Goal: Information Seeking & Learning: Check status

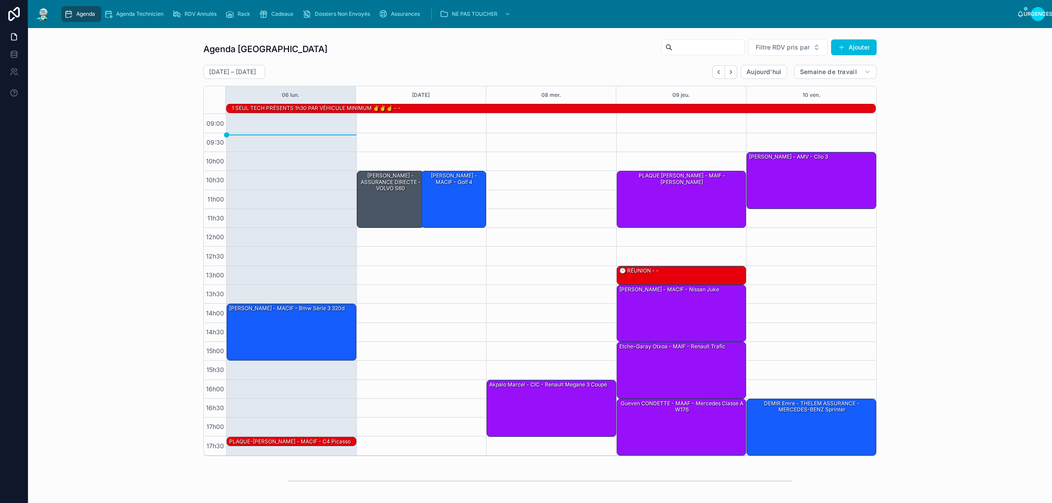
click at [717, 70] on button "Dos" at bounding box center [718, 72] width 13 height 14
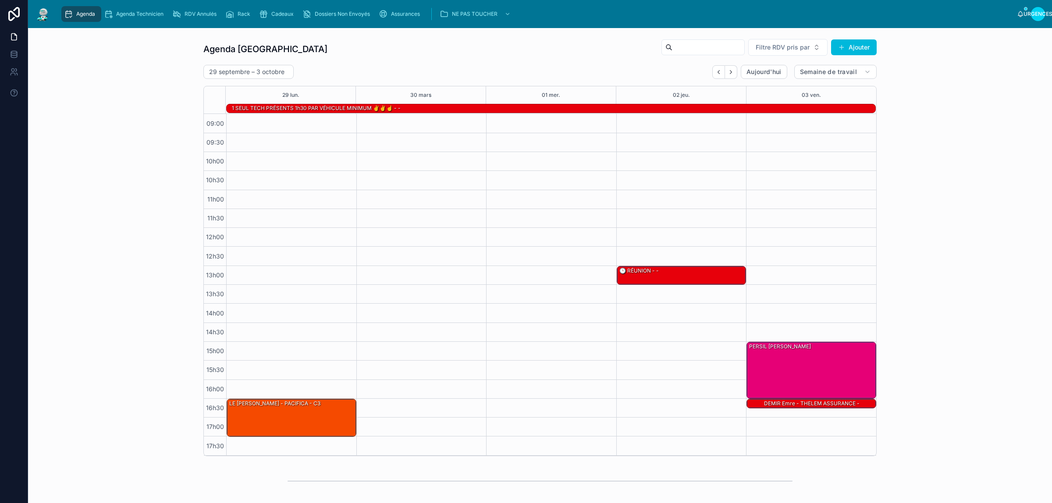
click at [715, 69] on icon "Dos" at bounding box center [718, 72] width 7 height 7
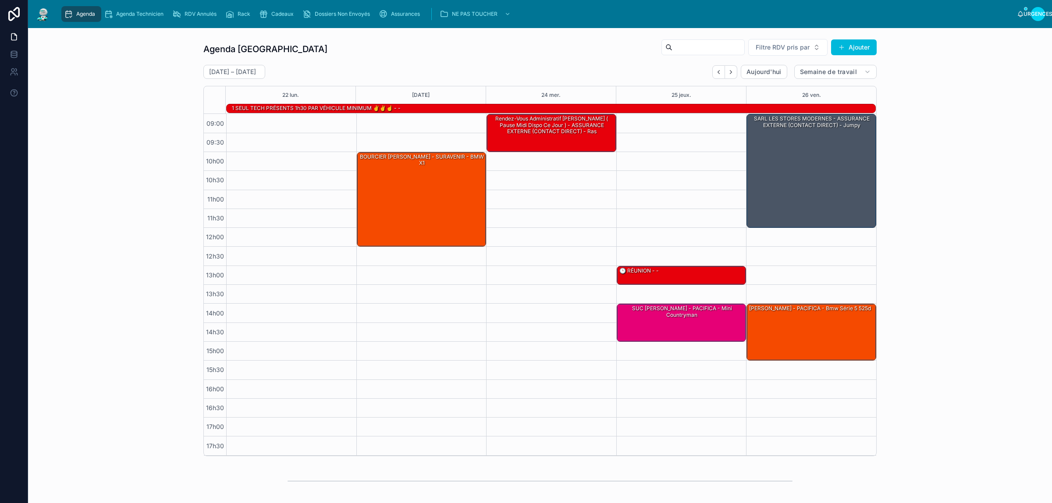
click at [728, 70] on icon "Suivant" at bounding box center [731, 72] width 7 height 7
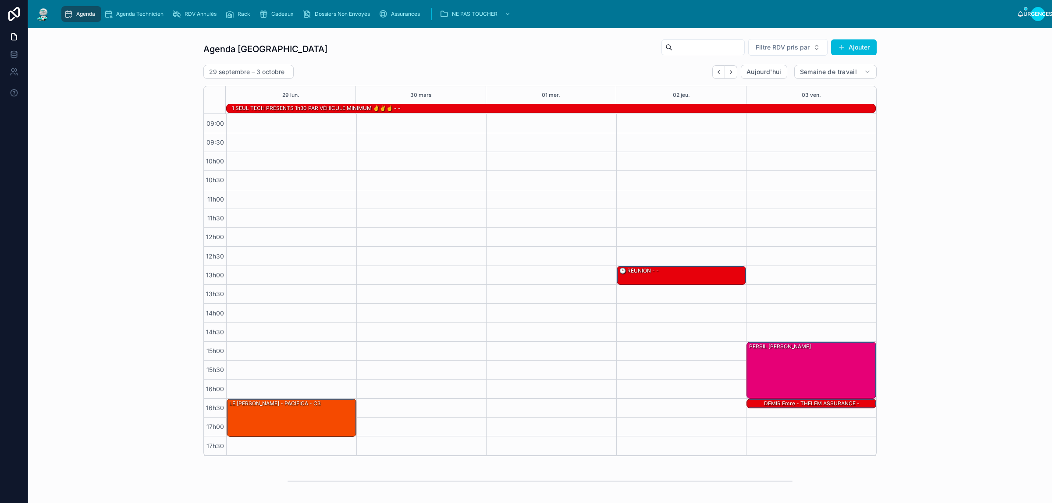
click at [728, 70] on icon "Suivant" at bounding box center [731, 72] width 7 height 7
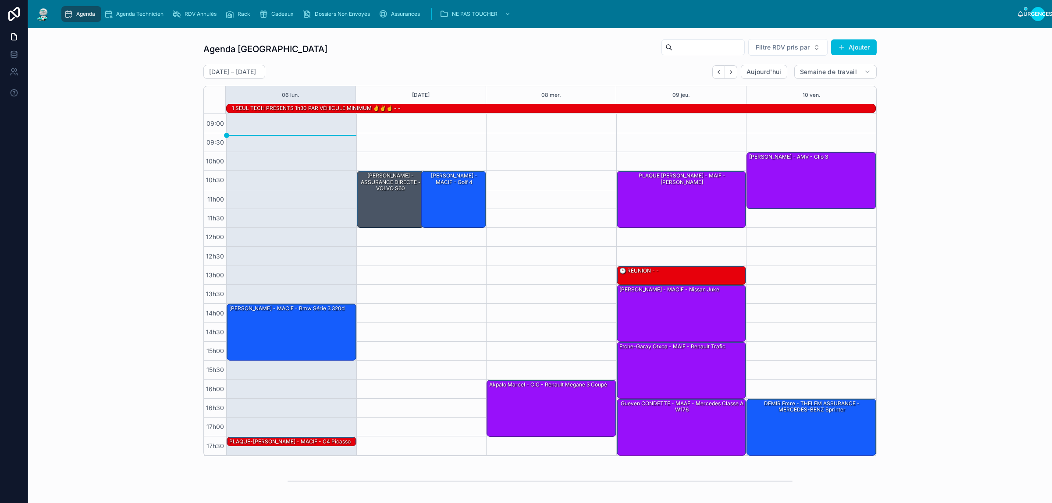
click at [131, 58] on div "Agenda Rennes Filtre RDV pris par Ajouter [DATE] – [DATE] [DATE] Semaine de tra…" at bounding box center [540, 247] width 1010 height 425
click at [270, 351] on div "[PERSON_NAME] - MACIF - Bmw série 3 320d" at bounding box center [291, 331] width 127 height 55
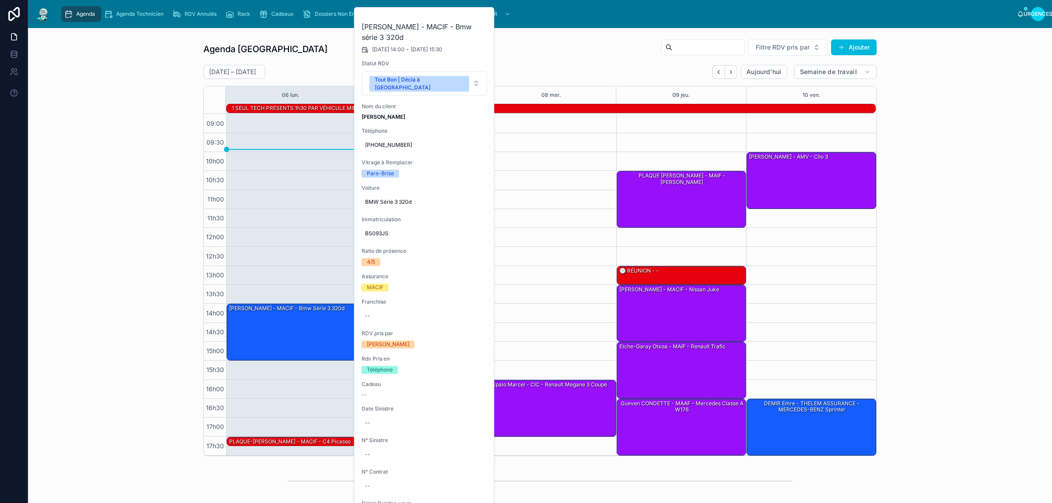
click at [0, 0] on button at bounding box center [0, 0] width 0 height 0
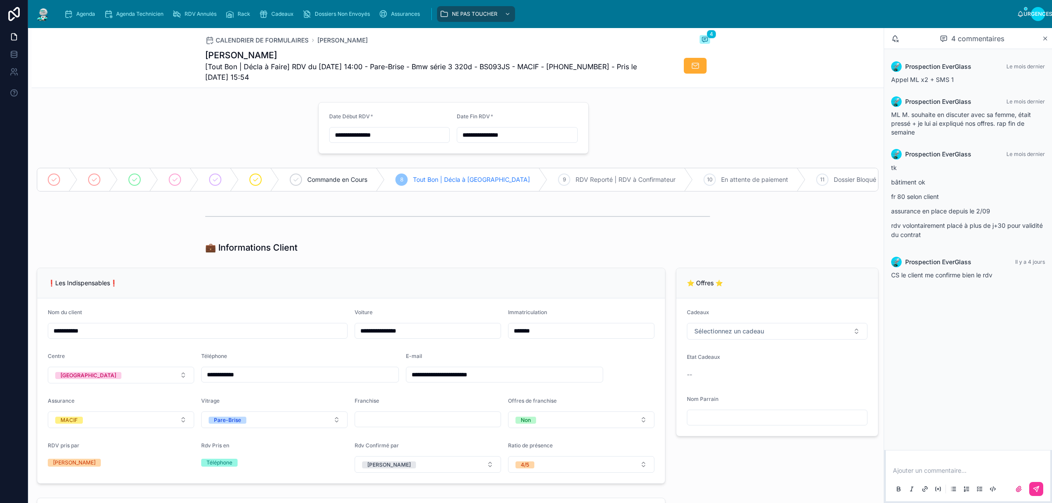
click at [89, 18] on div "Agenda" at bounding box center [81, 14] width 35 height 14
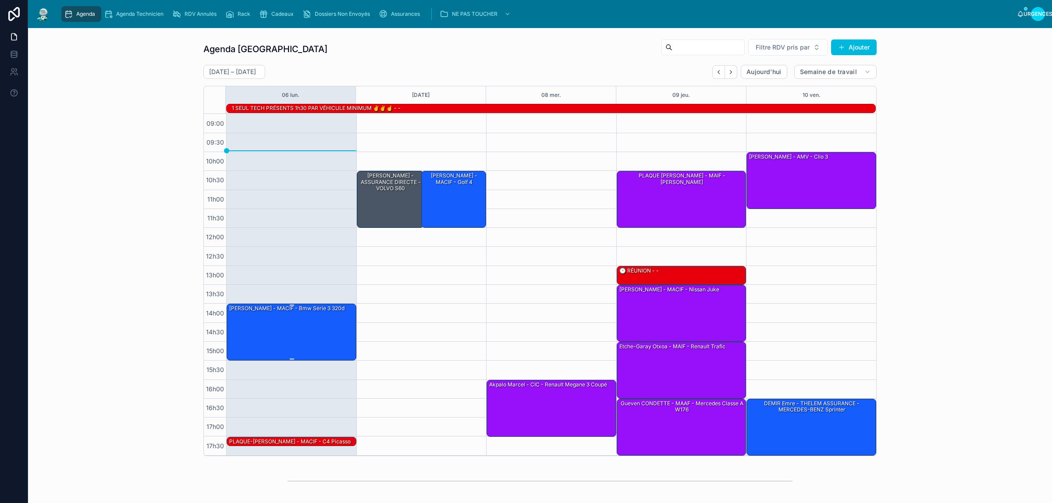
click at [258, 327] on div "[PERSON_NAME] - MACIF - Bmw série 3 320d" at bounding box center [291, 331] width 127 height 55
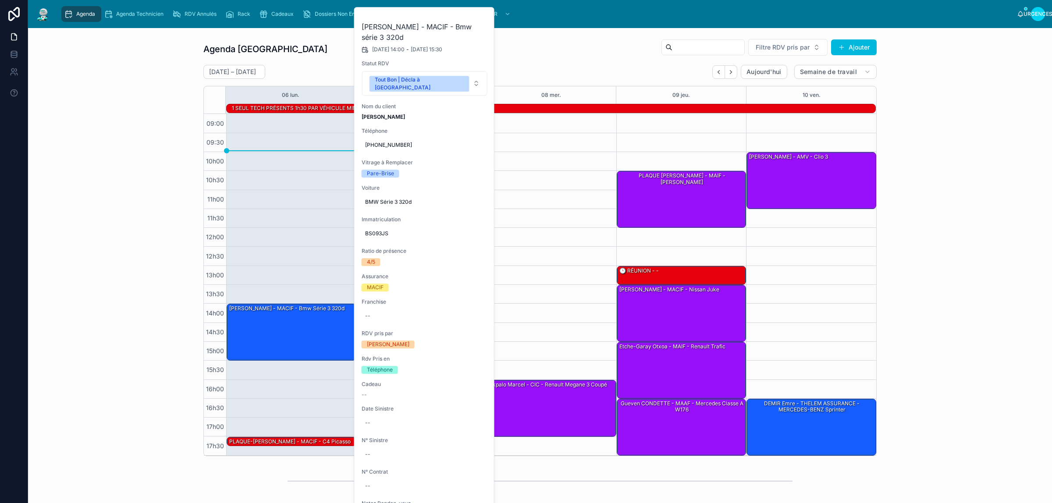
click at [0, 0] on button at bounding box center [0, 0] width 0 height 0
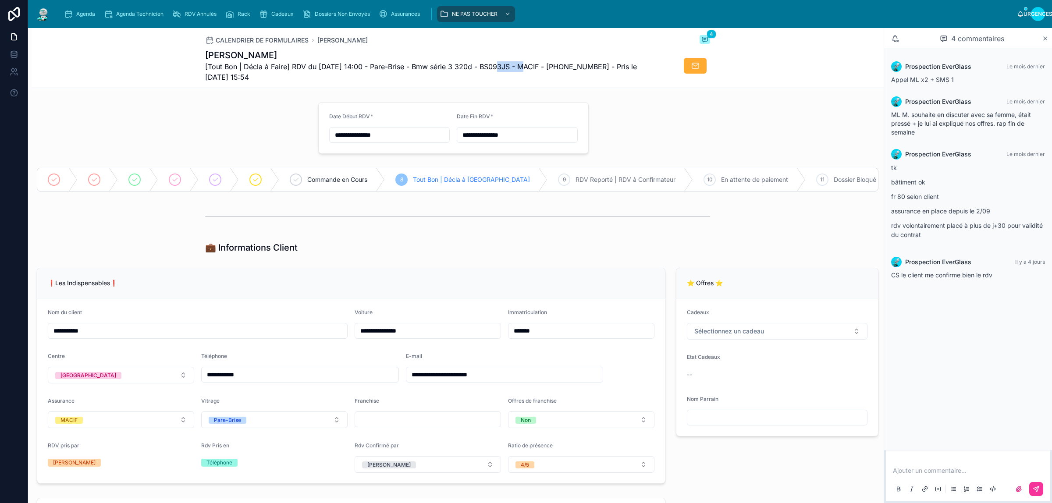
drag, startPoint x: 518, startPoint y: 65, endPoint x: 488, endPoint y: 65, distance: 29.8
click at [488, 65] on font "[Tout Bon | Décla à Faire] RDV du [DATE] 14:00 - Pare-Brise - Bmw série 3 320d …" at bounding box center [421, 71] width 432 height 19
copy font "BS093JS"
click at [272, 14] on span "Cadeaux" at bounding box center [282, 14] width 22 height 7
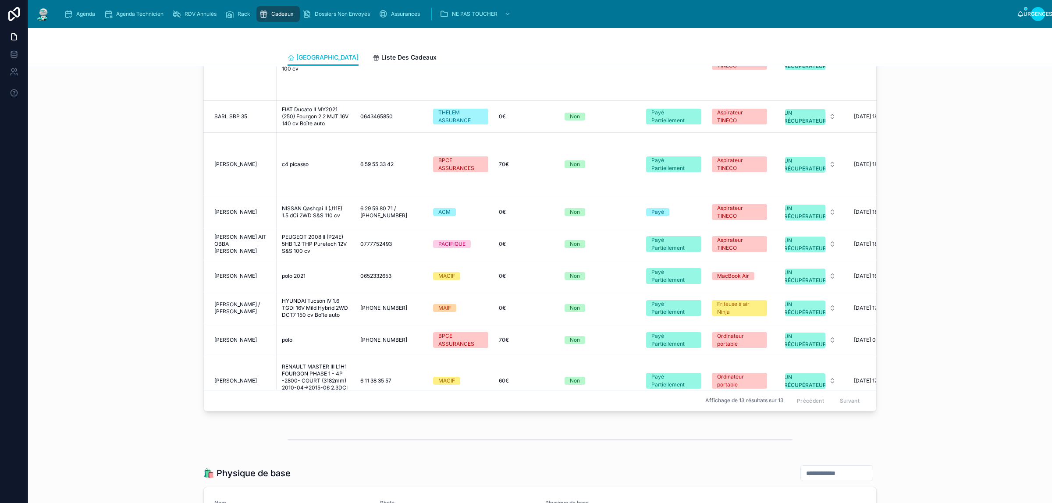
scroll to position [1156, 0]
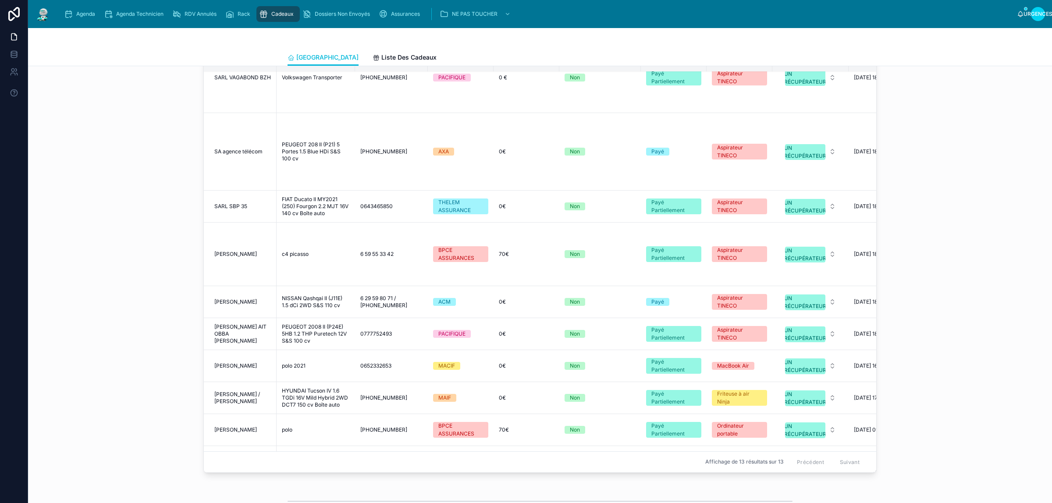
click at [330, 426] on div "polo polo" at bounding box center [316, 429] width 68 height 7
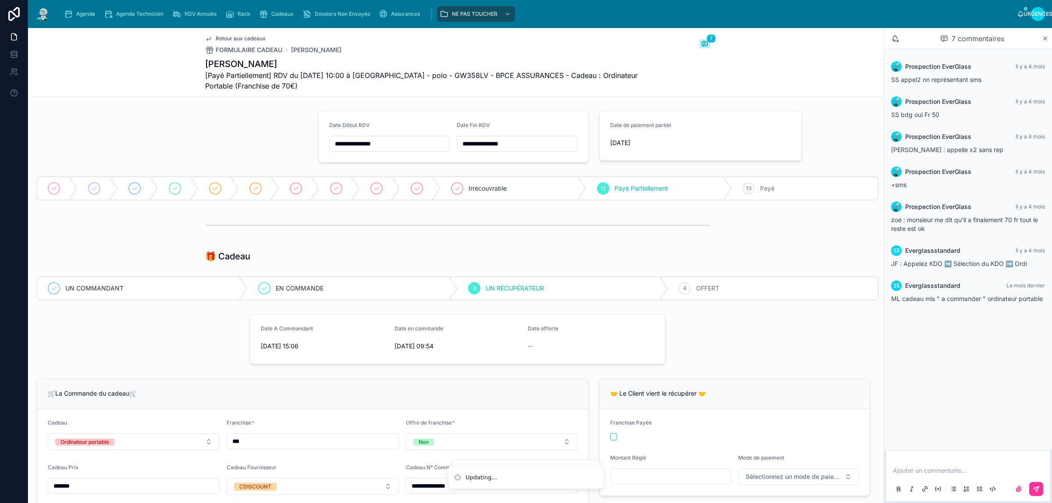
click at [931, 466] on div "Ajouter un commentaire..." at bounding box center [968, 479] width 154 height 37
click at [930, 467] on p at bounding box center [970, 470] width 154 height 9
click at [1038, 492] on icon at bounding box center [1036, 489] width 7 height 7
click at [720, 291] on div "4 OFFERT" at bounding box center [773, 288] width 210 height 23
click at [77, 9] on div "Agenda" at bounding box center [81, 14] width 35 height 14
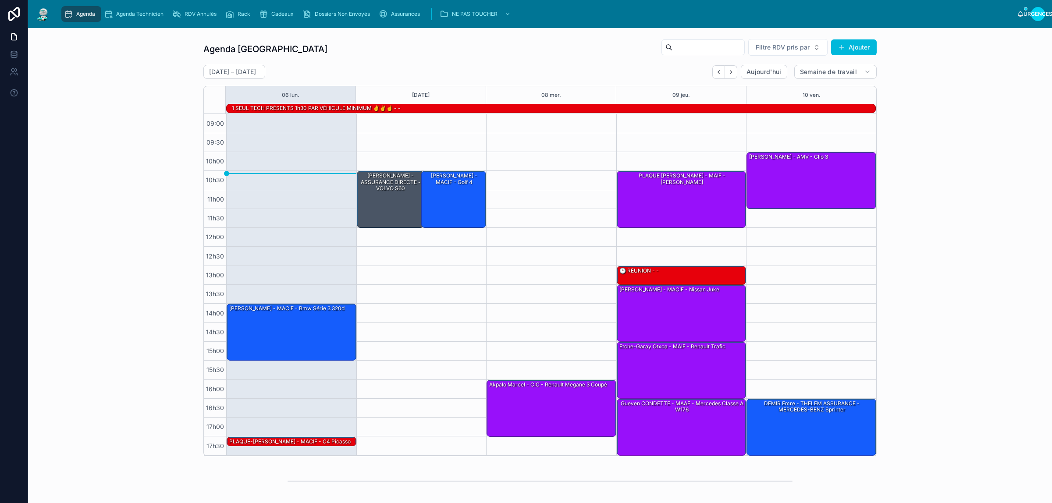
click at [130, 82] on div "Agenda Rennes Filtre RDV pris par Ajouter [DATE] – [DATE] [DATE] Semaine de tra…" at bounding box center [540, 247] width 1010 height 425
click at [279, 16] on span "Cadeaux" at bounding box center [282, 14] width 22 height 7
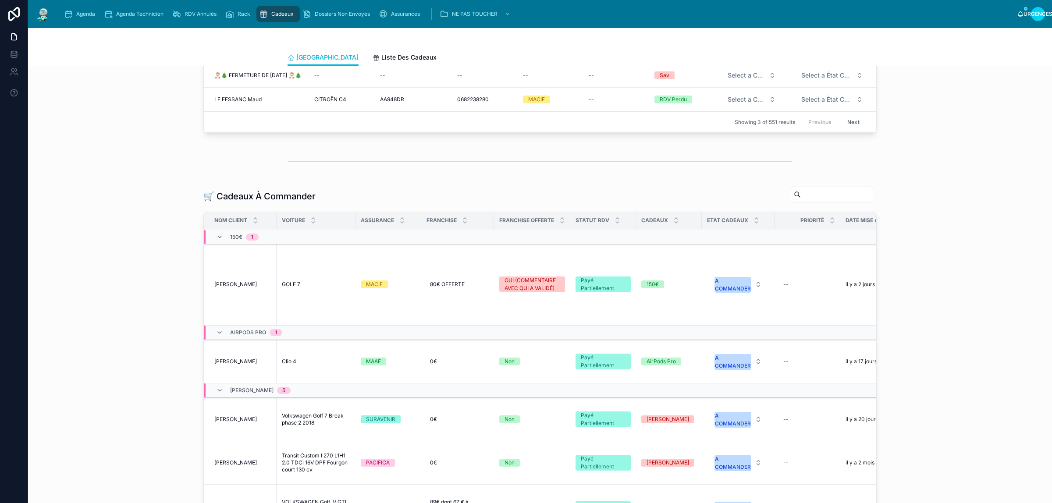
scroll to position [164, 0]
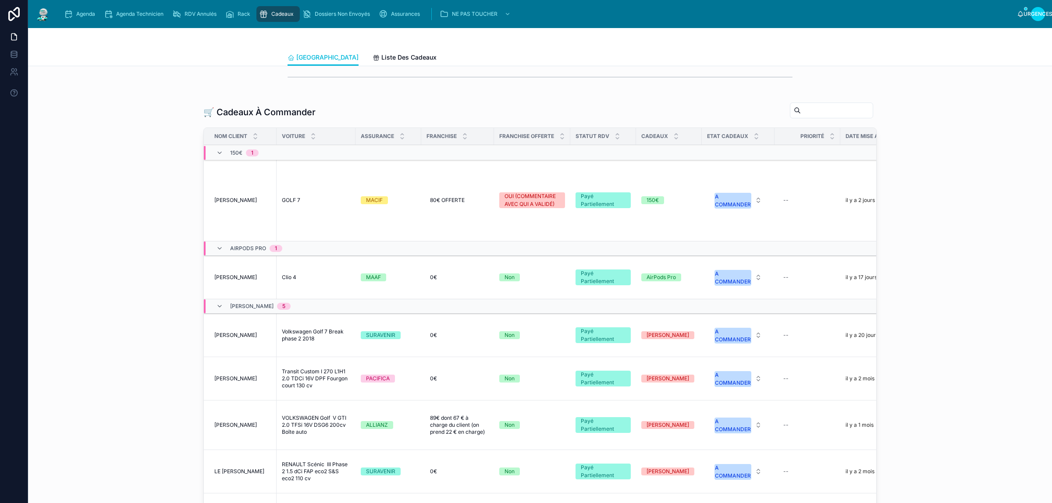
click at [673, 141] on icon at bounding box center [676, 138] width 6 height 6
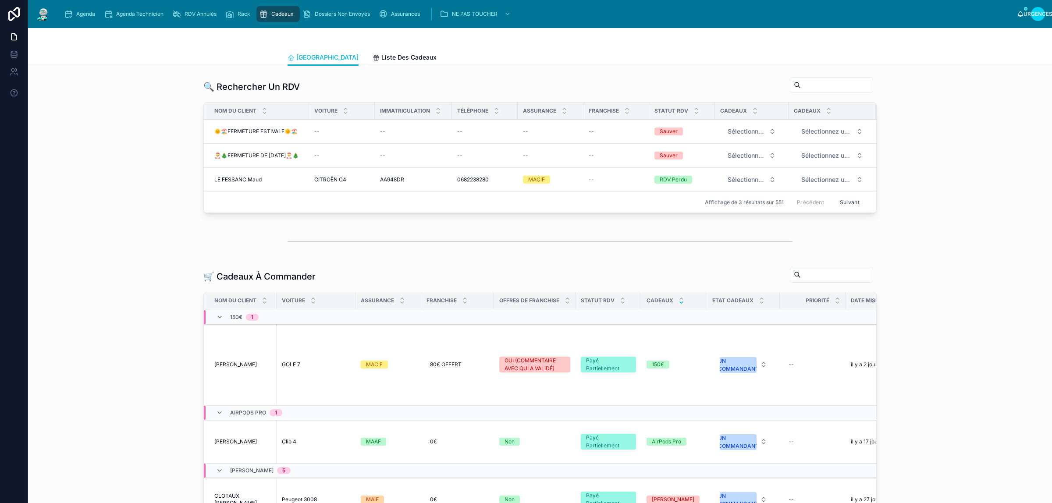
click at [125, 114] on div "🔍 Rechercher Un RDV Nom du client Voiture Immatriculation Téléphone Assurance F…" at bounding box center [540, 146] width 1010 height 147
click at [87, 12] on span "Agenda" at bounding box center [85, 14] width 19 height 7
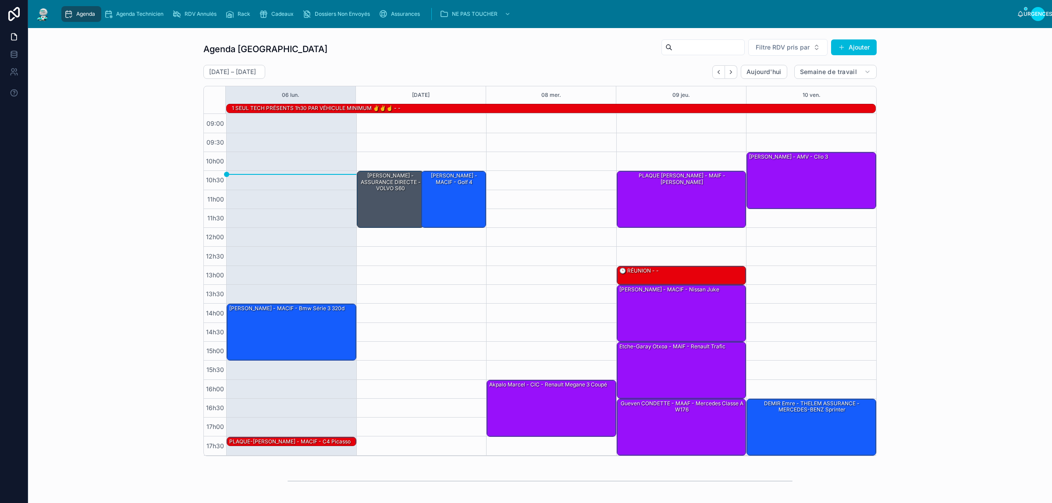
click at [107, 60] on div "Agenda Rennes Filtre RDV pris par Ajouter [DATE] – [DATE] [DATE] Semaine de tra…" at bounding box center [540, 247] width 1010 height 425
click at [123, 54] on div "Agenda Rennes Filtre RDV pris par Ajouter [DATE] – [DATE] [DATE] Semaine de tra…" at bounding box center [540, 247] width 1010 height 425
click at [105, 60] on div "Agenda Rennes Filtre RDV pris par Ajouter [DATE] – [DATE] [DATE] Semaine de tra…" at bounding box center [540, 247] width 1010 height 425
click at [277, 323] on div "[PERSON_NAME] - MACIF - Bmw série 3 320d" at bounding box center [291, 331] width 127 height 55
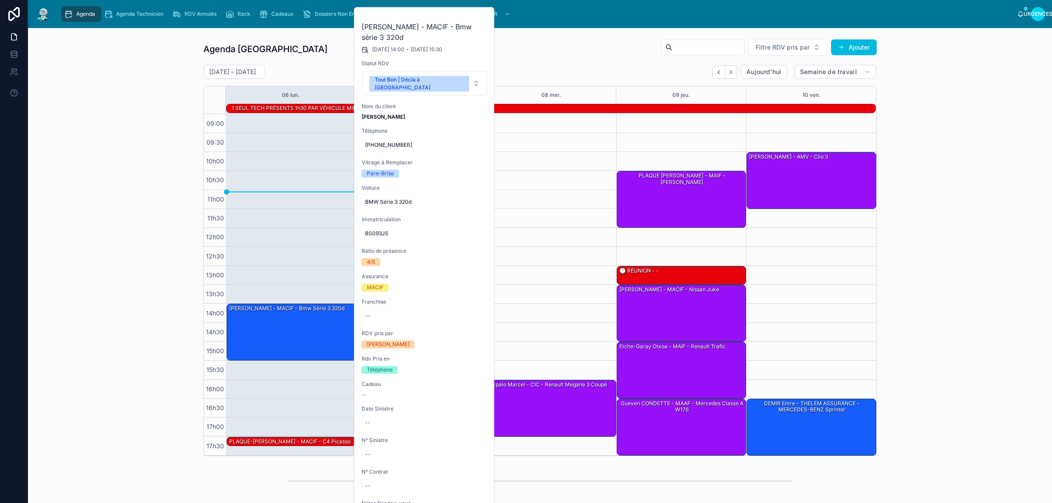
click at [167, 139] on div "Agenda Rennes Filtre RDV pris par Ajouter [DATE] – [DATE] [DATE] Semaine de tra…" at bounding box center [540, 247] width 1010 height 425
